Goal: Find specific page/section: Find specific page/section

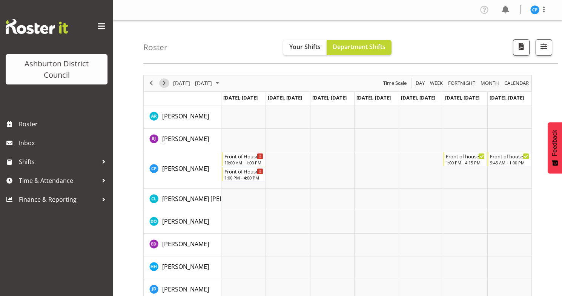
click at [163, 82] on span "Next" at bounding box center [164, 82] width 9 height 9
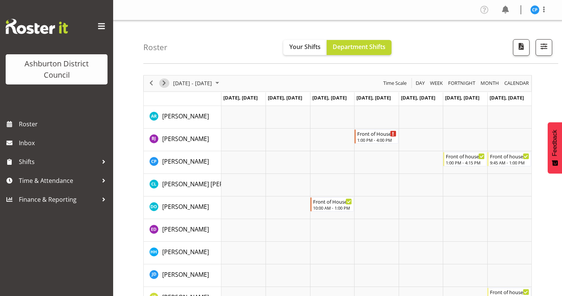
click at [163, 82] on span "Next" at bounding box center [164, 82] width 9 height 9
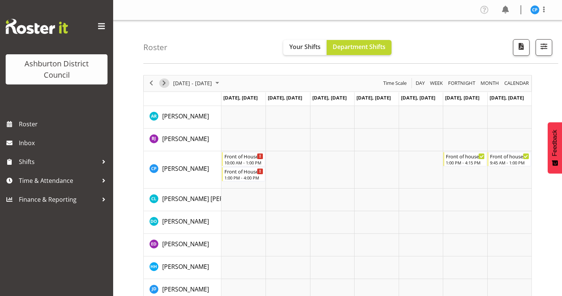
click at [162, 82] on span "Next" at bounding box center [164, 82] width 9 height 9
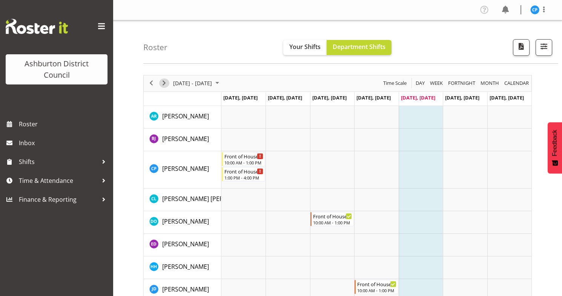
click at [163, 82] on span "Next" at bounding box center [164, 82] width 9 height 9
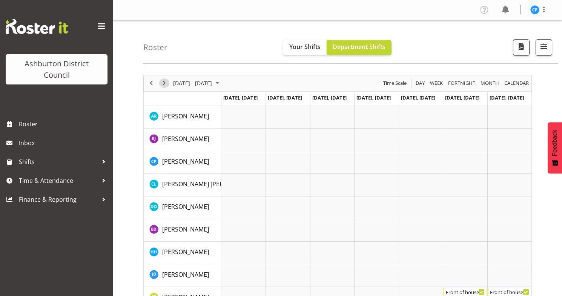
click at [163, 82] on span "Next" at bounding box center [164, 82] width 9 height 9
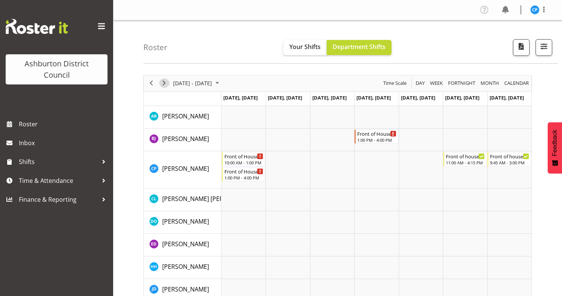
click at [163, 82] on span "Next" at bounding box center [164, 82] width 9 height 9
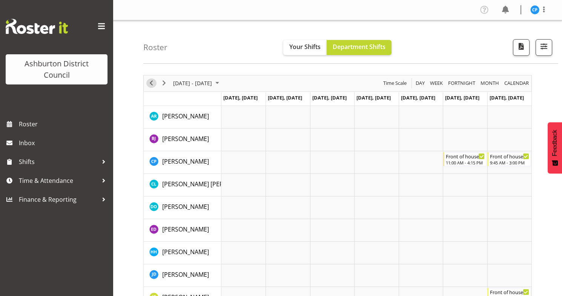
click at [151, 84] on span "Previous" at bounding box center [151, 82] width 9 height 9
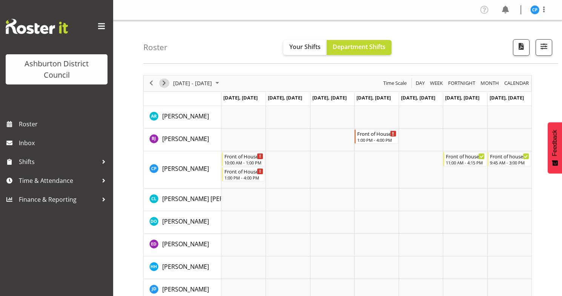
click at [167, 83] on span "Next" at bounding box center [164, 82] width 9 height 9
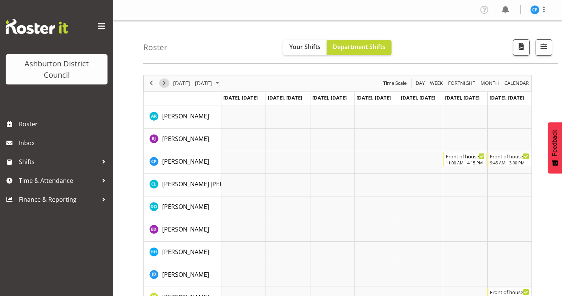
click at [167, 83] on span "Next" at bounding box center [164, 82] width 9 height 9
click at [163, 82] on span "Next" at bounding box center [164, 82] width 9 height 9
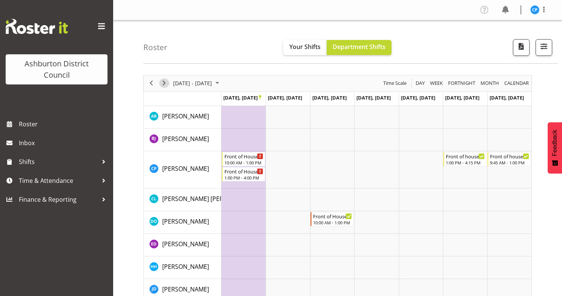
click at [164, 84] on span "Next" at bounding box center [164, 82] width 9 height 9
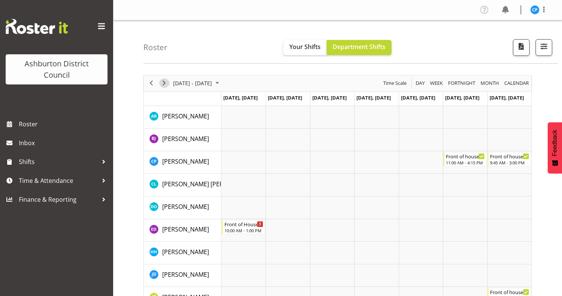
click at [164, 84] on span "Next" at bounding box center [164, 82] width 9 height 9
click at [148, 81] on span "Previous" at bounding box center [151, 82] width 9 height 9
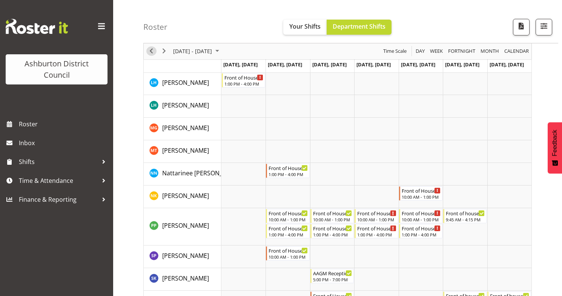
scroll to position [397, 0]
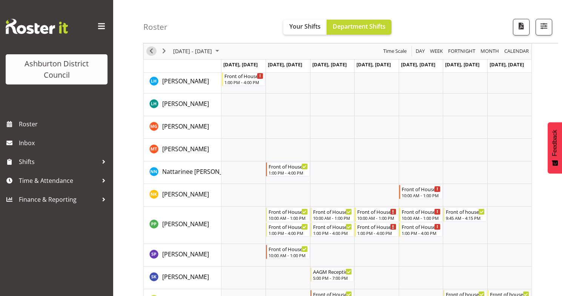
click at [152, 53] on span "Previous" at bounding box center [151, 51] width 9 height 9
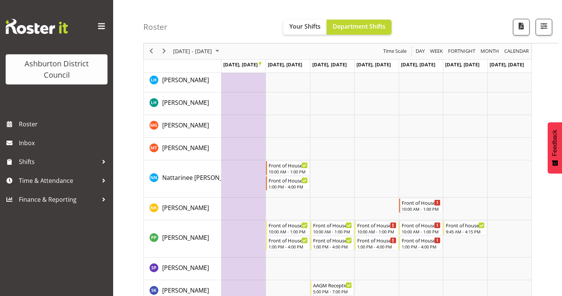
scroll to position [414, 0]
click at [150, 51] on span "Previous" at bounding box center [151, 51] width 9 height 9
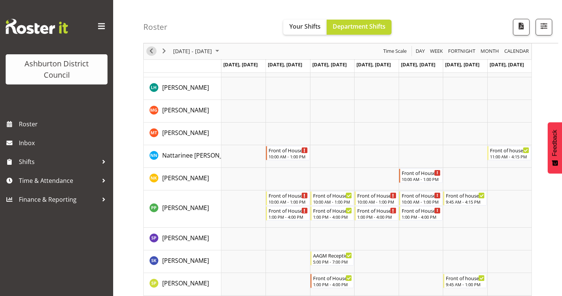
click at [150, 51] on span "Previous" at bounding box center [151, 51] width 9 height 9
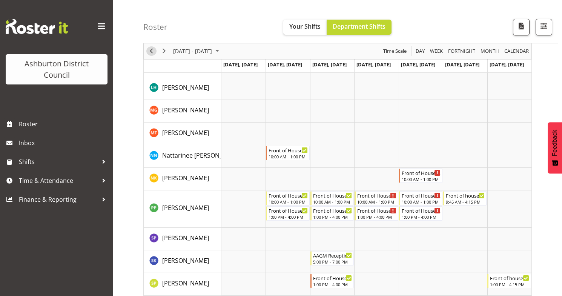
click at [150, 51] on span "Previous" at bounding box center [151, 51] width 9 height 9
click at [165, 54] on span "Next" at bounding box center [164, 51] width 9 height 9
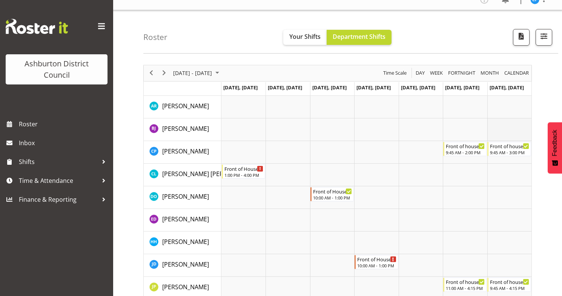
scroll to position [5, 0]
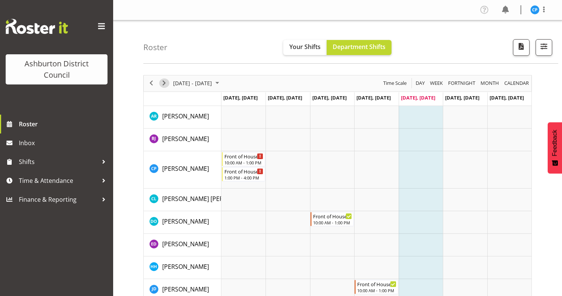
click at [166, 82] on span "Next" at bounding box center [164, 82] width 9 height 9
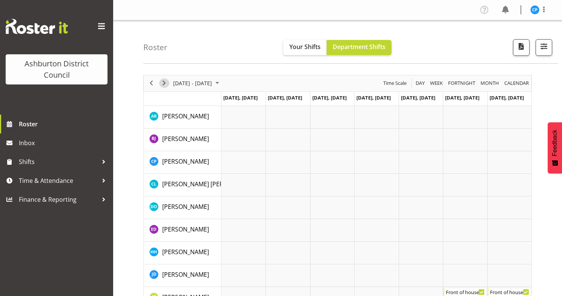
click at [164, 83] on span "Next" at bounding box center [164, 82] width 9 height 9
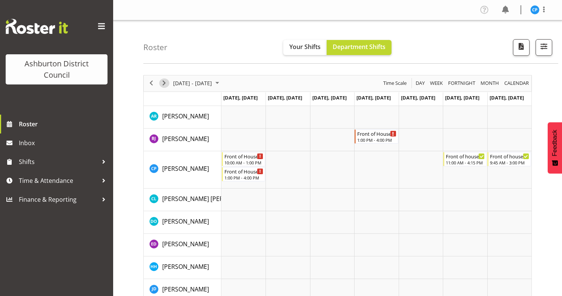
click at [164, 83] on span "Next" at bounding box center [164, 82] width 9 height 9
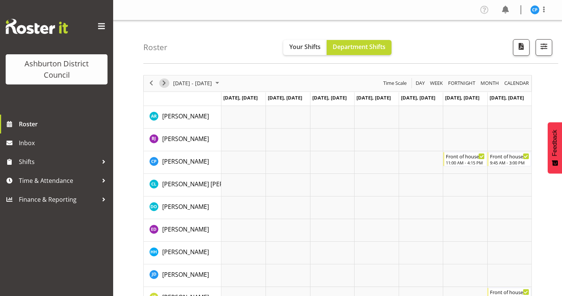
click at [164, 83] on span "Next" at bounding box center [164, 82] width 9 height 9
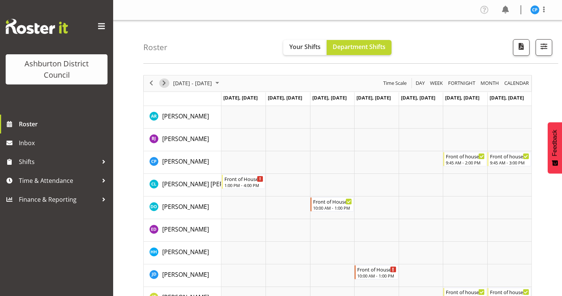
click at [164, 83] on span "Next" at bounding box center [164, 82] width 9 height 9
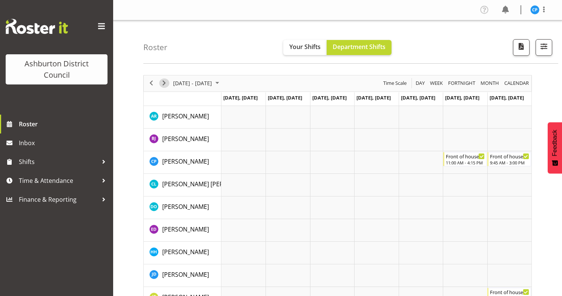
click at [164, 83] on span "Next" at bounding box center [164, 82] width 9 height 9
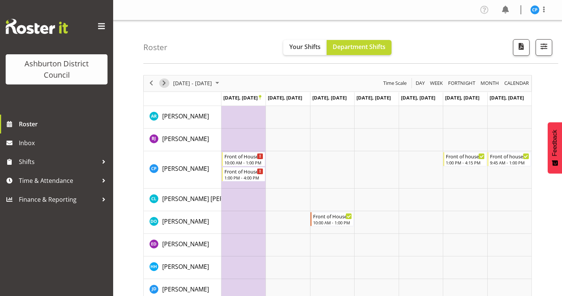
click at [164, 83] on span "Next" at bounding box center [164, 82] width 9 height 9
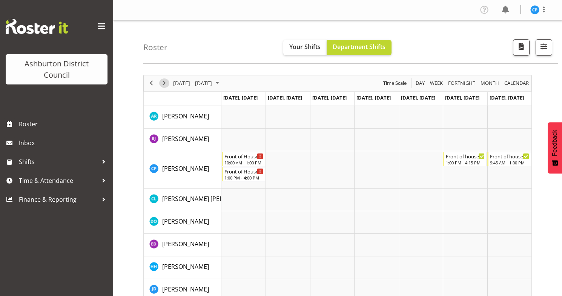
click at [167, 83] on span "Next" at bounding box center [164, 82] width 9 height 9
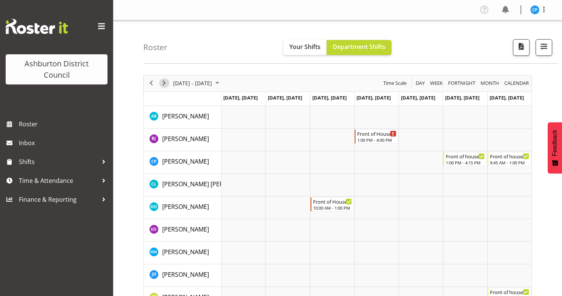
click at [166, 82] on span "Next" at bounding box center [164, 82] width 9 height 9
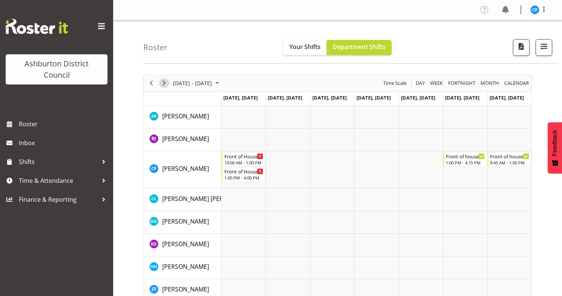
click at [166, 82] on span "Next" at bounding box center [164, 82] width 9 height 9
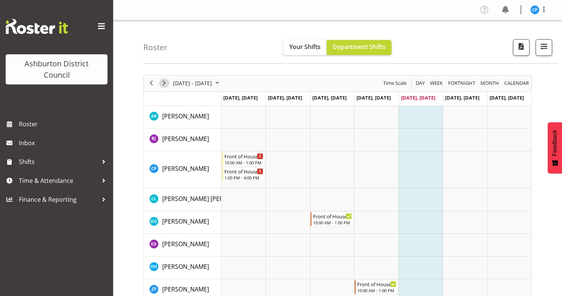
click at [166, 82] on span "Next" at bounding box center [164, 82] width 9 height 9
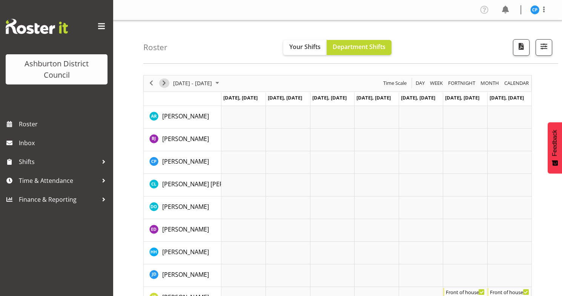
click at [166, 82] on span "Next" at bounding box center [164, 82] width 9 height 9
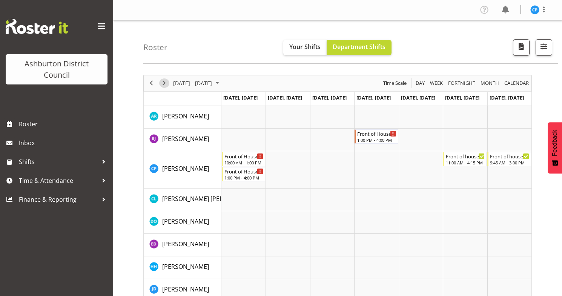
click at [166, 82] on span "Next" at bounding box center [164, 82] width 9 height 9
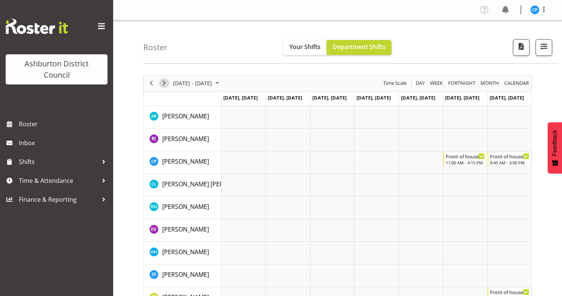
click at [166, 82] on span "Next" at bounding box center [164, 82] width 9 height 9
click at [165, 79] on span "Next" at bounding box center [164, 82] width 9 height 9
